Goal: Transaction & Acquisition: Purchase product/service

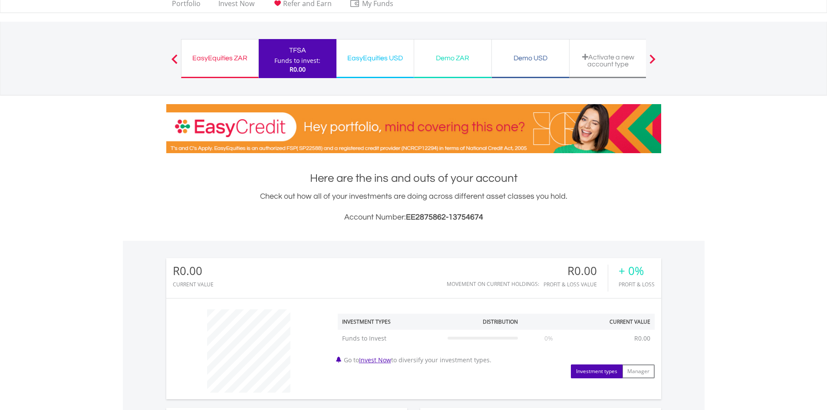
scroll to position [43, 0]
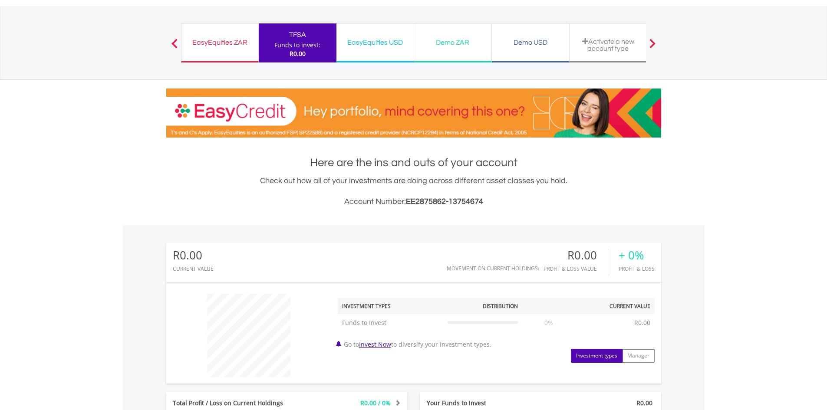
click at [206, 42] on div "EasyEquities ZAR" at bounding box center [220, 42] width 66 height 12
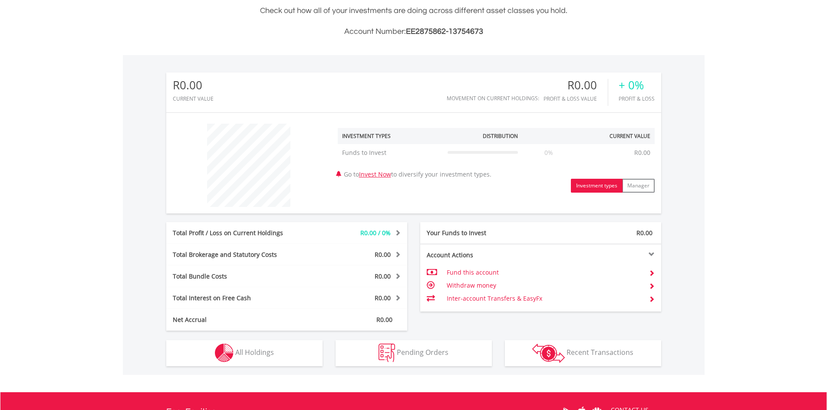
scroll to position [217, 0]
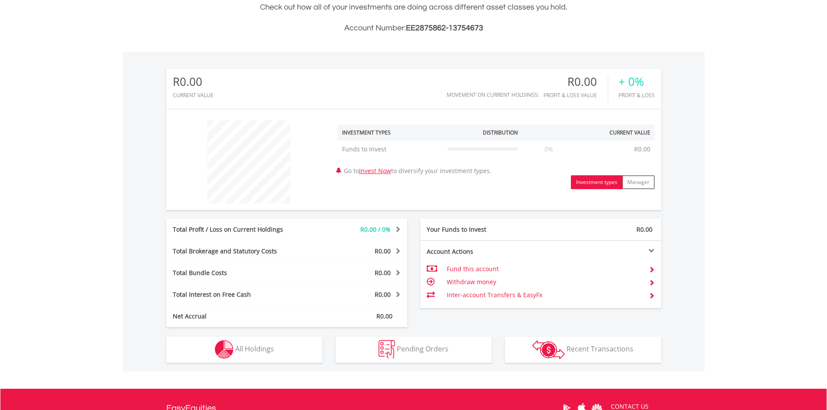
click at [476, 269] on td "Fund this account" at bounding box center [544, 269] width 195 height 13
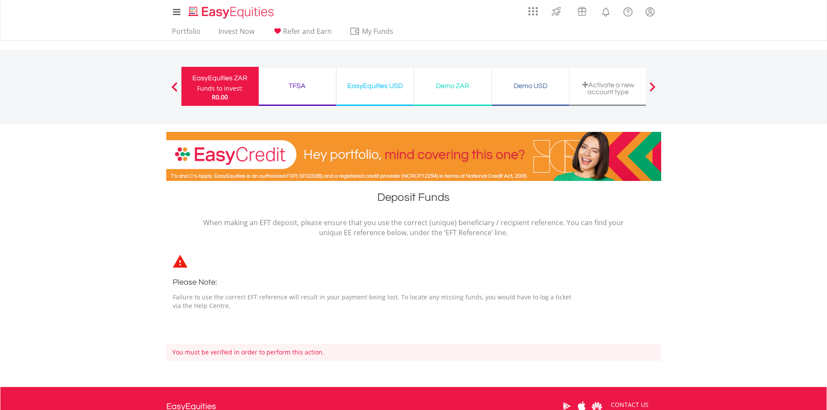
click at [206, 86] on div "Funds to invest:" at bounding box center [220, 88] width 46 height 9
click at [222, 87] on div "Funds to invest:" at bounding box center [220, 88] width 46 height 9
click at [297, 87] on div "TFSA" at bounding box center [297, 86] width 67 height 12
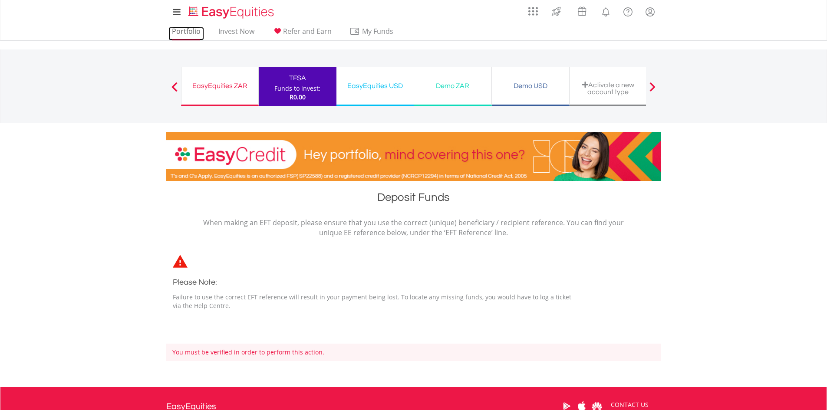
click at [183, 31] on link "Portfolio" at bounding box center [186, 33] width 36 height 13
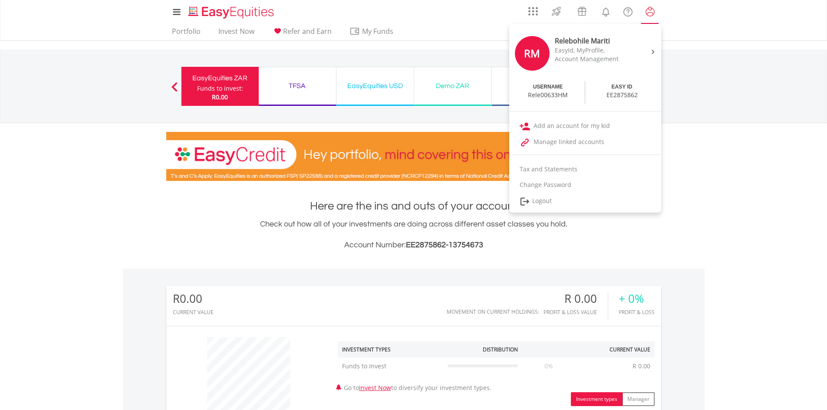
click at [654, 15] on lord-icon "My Profile" at bounding box center [650, 12] width 11 height 11
